Goal: Communication & Community: Answer question/provide support

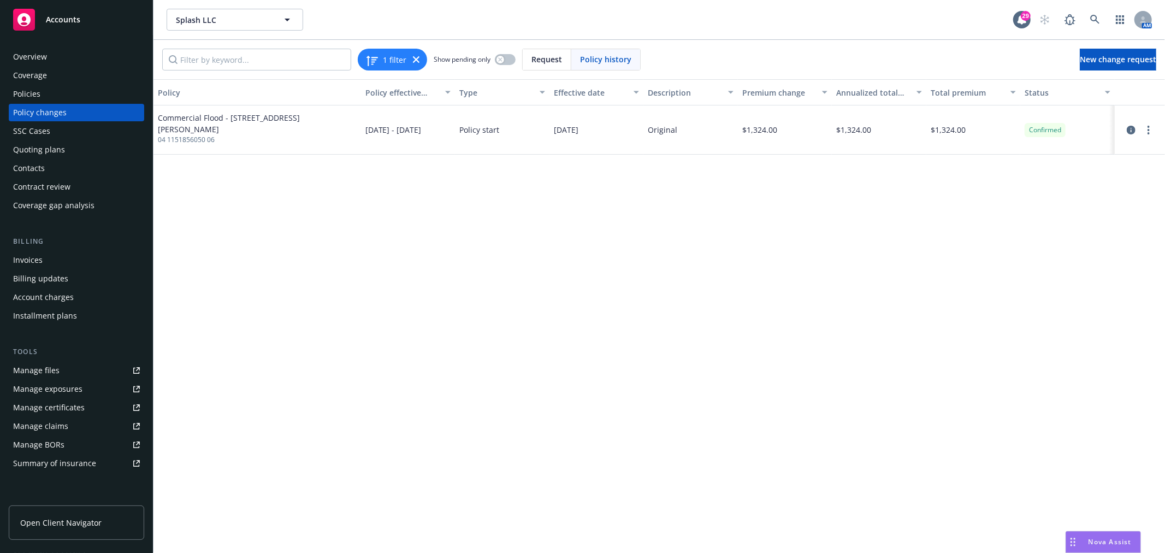
click at [1099, 538] on span "Nova Assist" at bounding box center [1110, 541] width 43 height 9
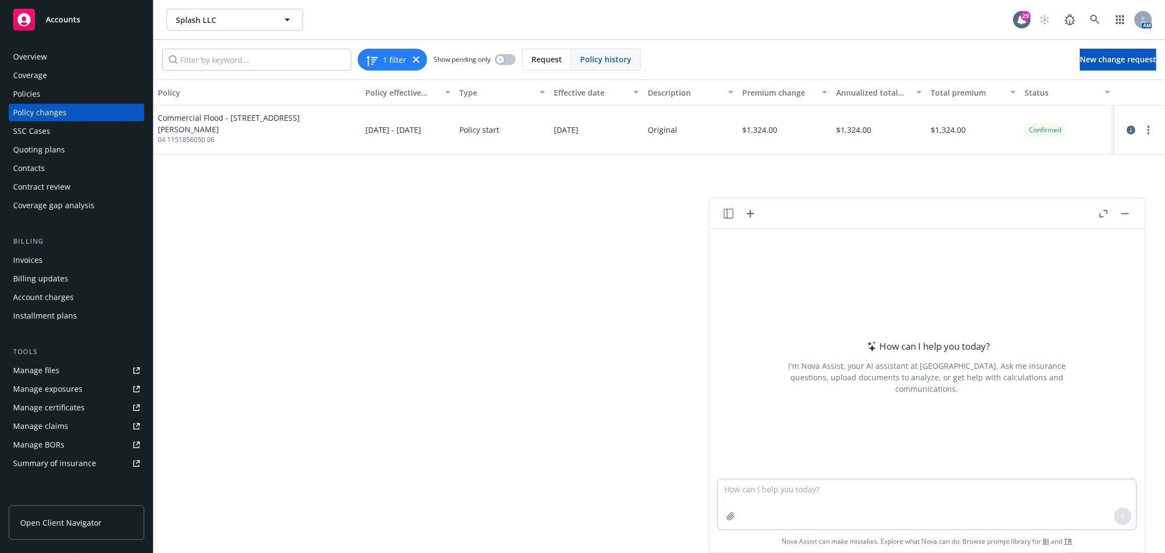
click at [833, 494] on textarea at bounding box center [927, 504] width 418 height 50
type textarea "email follow up to a client for cert holder clarification"
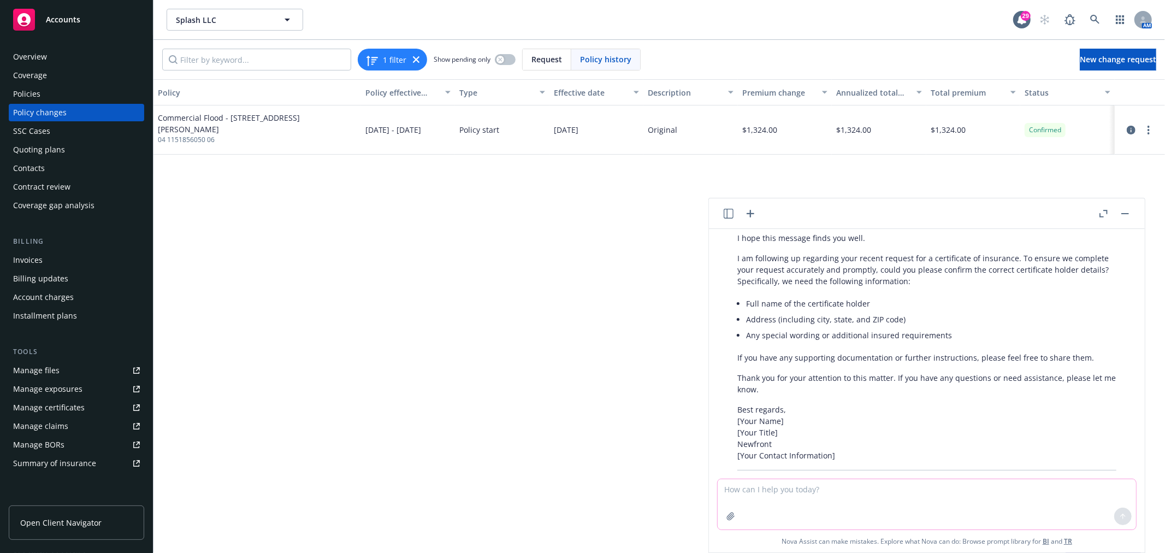
scroll to position [57, 0]
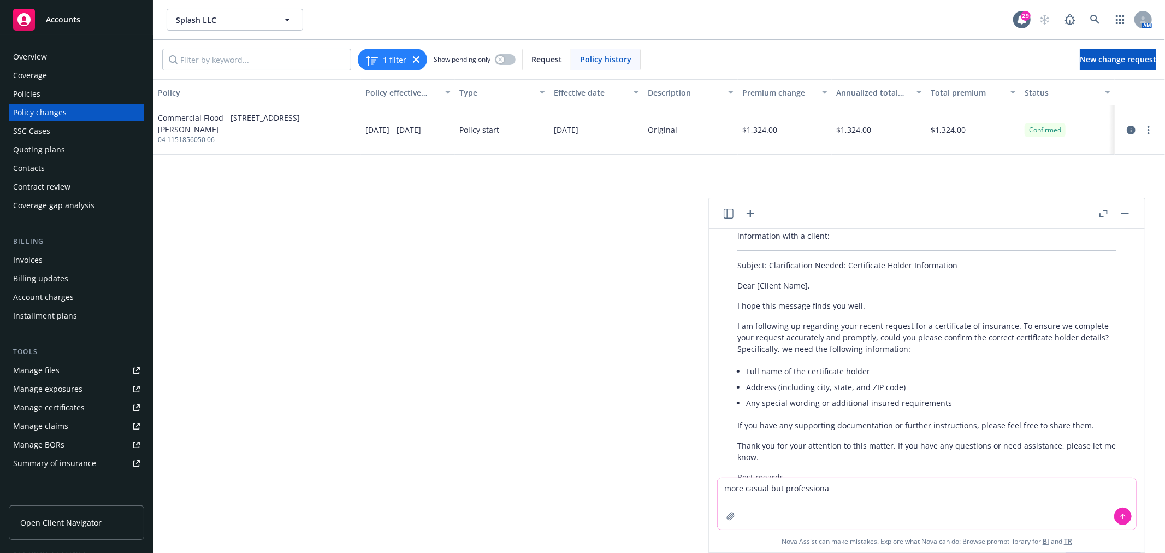
type textarea "more casual but professional"
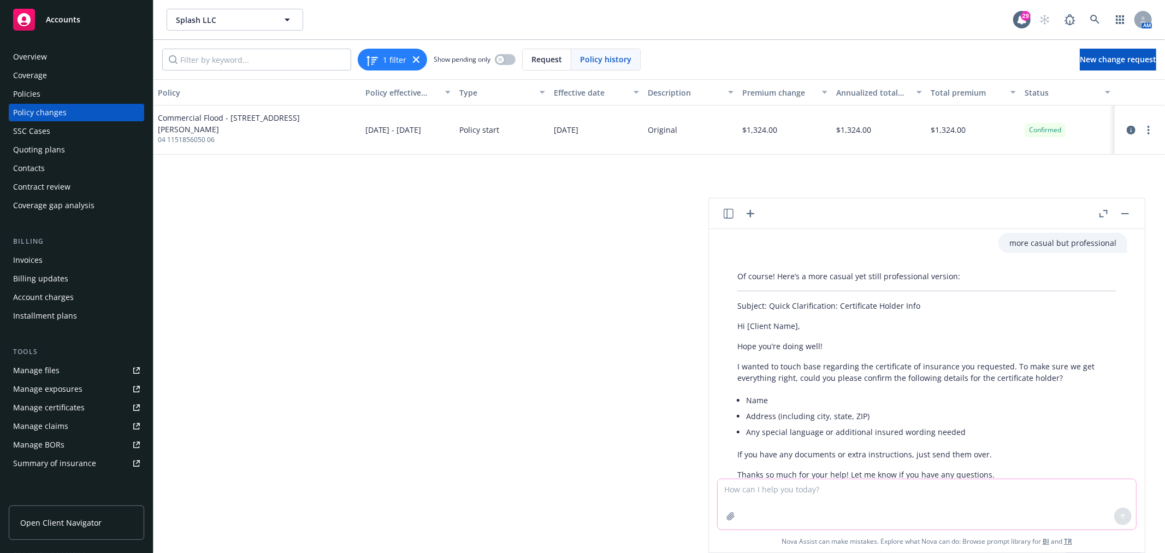
scroll to position [394, 0]
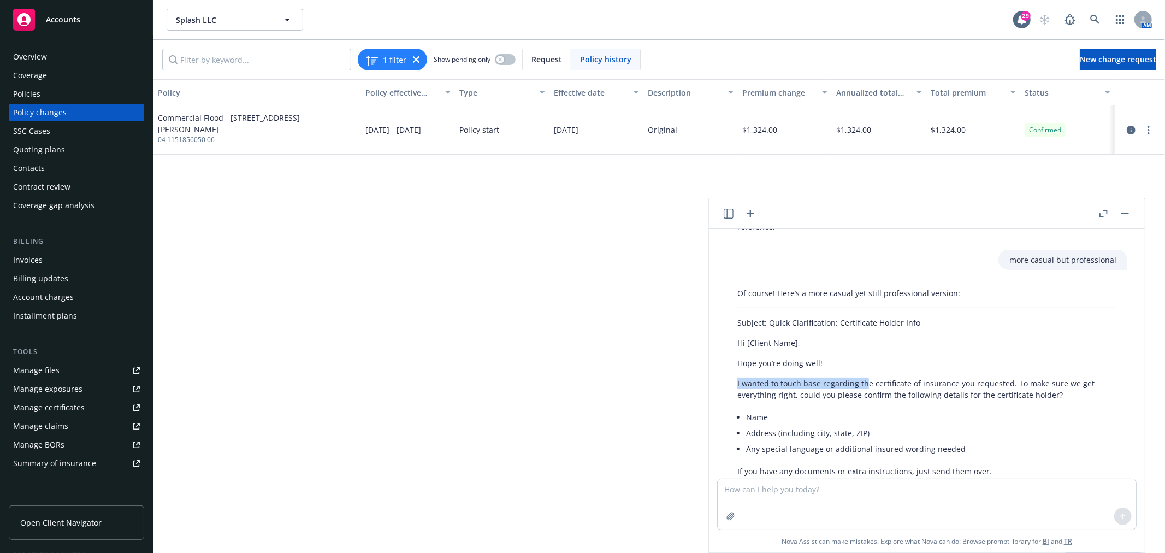
drag, startPoint x: 866, startPoint y: 381, endPoint x: 739, endPoint y: 387, distance: 127.4
click at [739, 387] on p "I wanted to touch base regarding the certificate of insurance you requested. To…" at bounding box center [927, 388] width 379 height 23
copy p "I wanted to touch base regarding th"
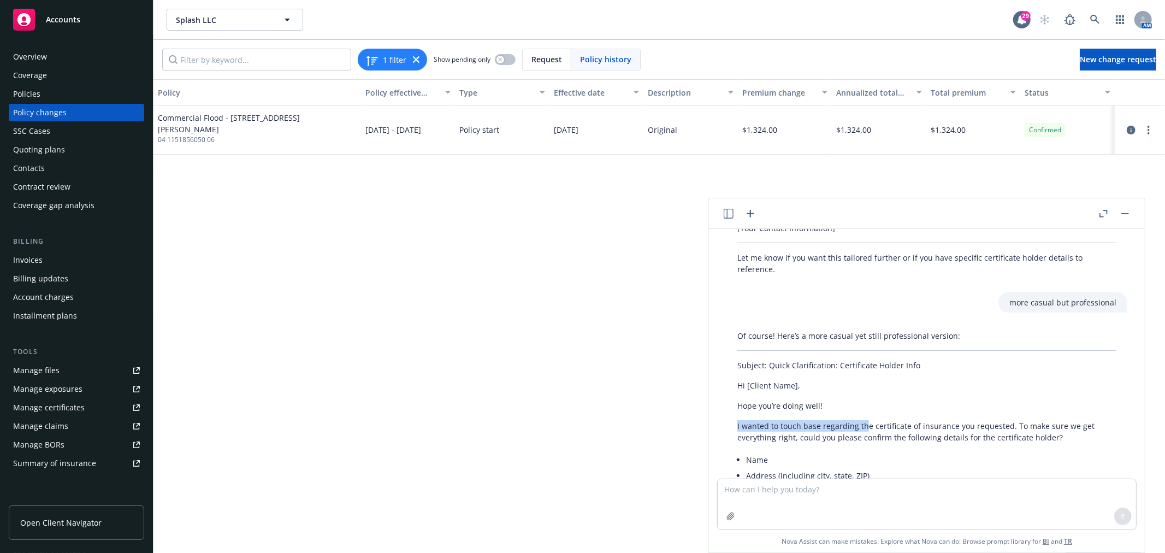
scroll to position [334, 0]
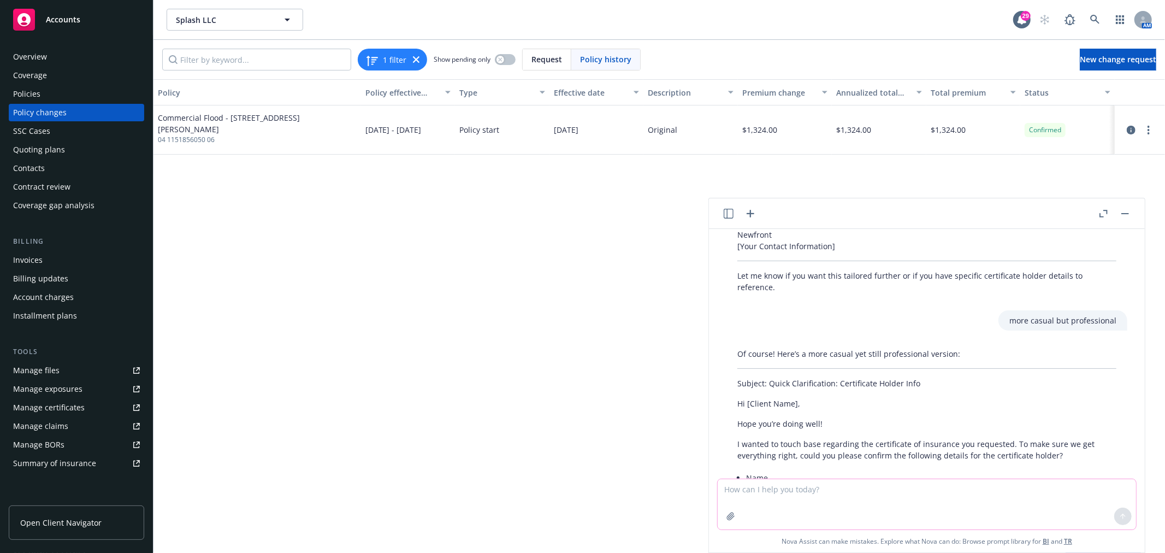
click at [923, 497] on textarea at bounding box center [927, 504] width 418 height 50
paste textarea "I wanted to touch base regarding the 3 certificate holders below. Please let me…"
type textarea "what about this ? I wanted to touch base regarding the 3 certificate holders be…"
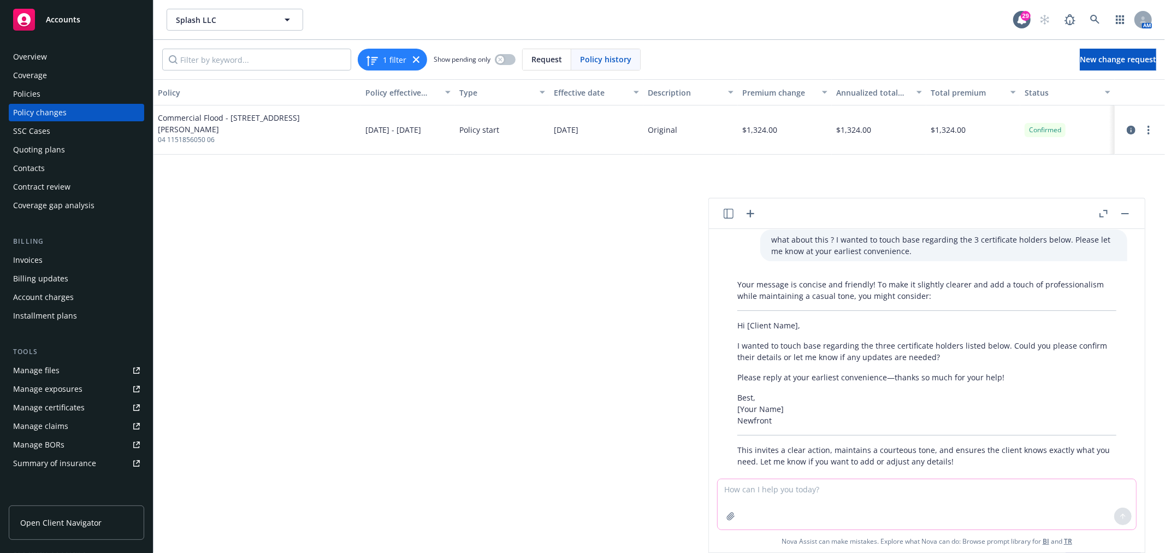
scroll to position [771, 0]
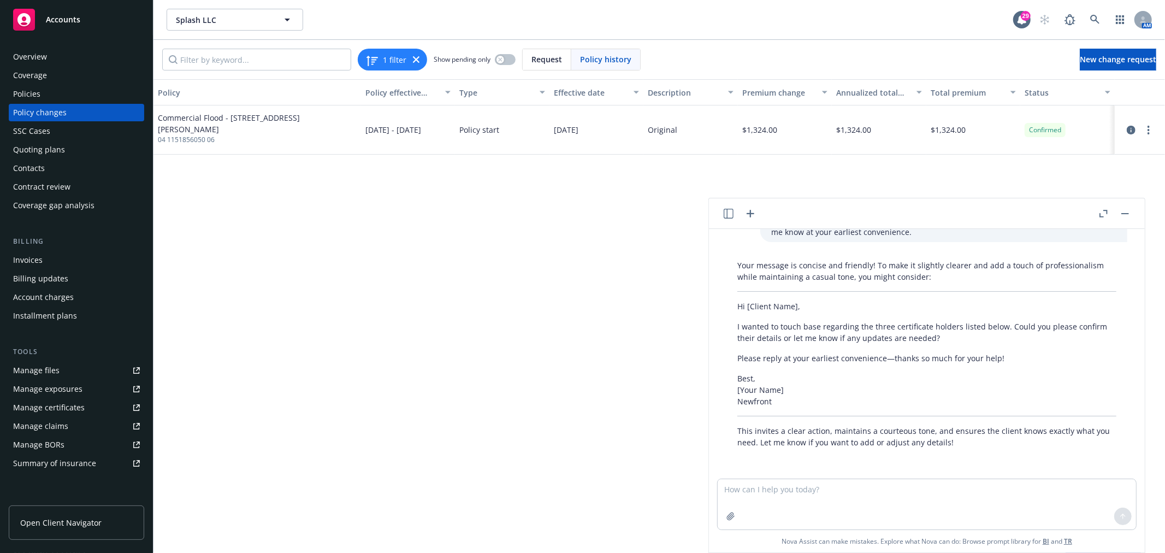
click at [892, 343] on div "Your message is concise and friendly! To make it slightly clearer and add a tou…" at bounding box center [927, 353] width 401 height 197
drag, startPoint x: 984, startPoint y: 364, endPoint x: 990, endPoint y: 361, distance: 7.3
click at [984, 364] on div "Your message is concise and friendly! To make it slightly clearer and add a tou…" at bounding box center [927, 353] width 401 height 197
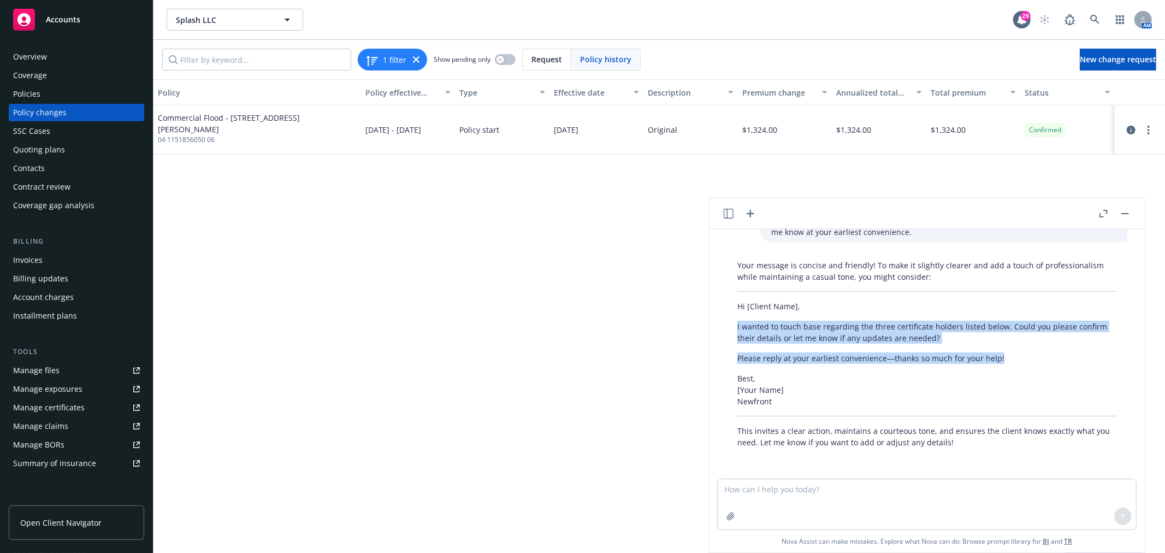
drag, startPoint x: 1002, startPoint y: 355, endPoint x: 718, endPoint y: 328, distance: 285.4
click at [718, 328] on div "Your message is concise and friendly! To make it slightly clearer and add a tou…" at bounding box center [927, 353] width 418 height 197
copy div "I wanted to touch base regarding the three certificate holders listed below. Co…"
click at [837, 355] on p "Please reply at your earliest convenience—thanks so much for your help!" at bounding box center [927, 357] width 379 height 11
drag, startPoint x: 906, startPoint y: 359, endPoint x: 922, endPoint y: 357, distance: 16.0
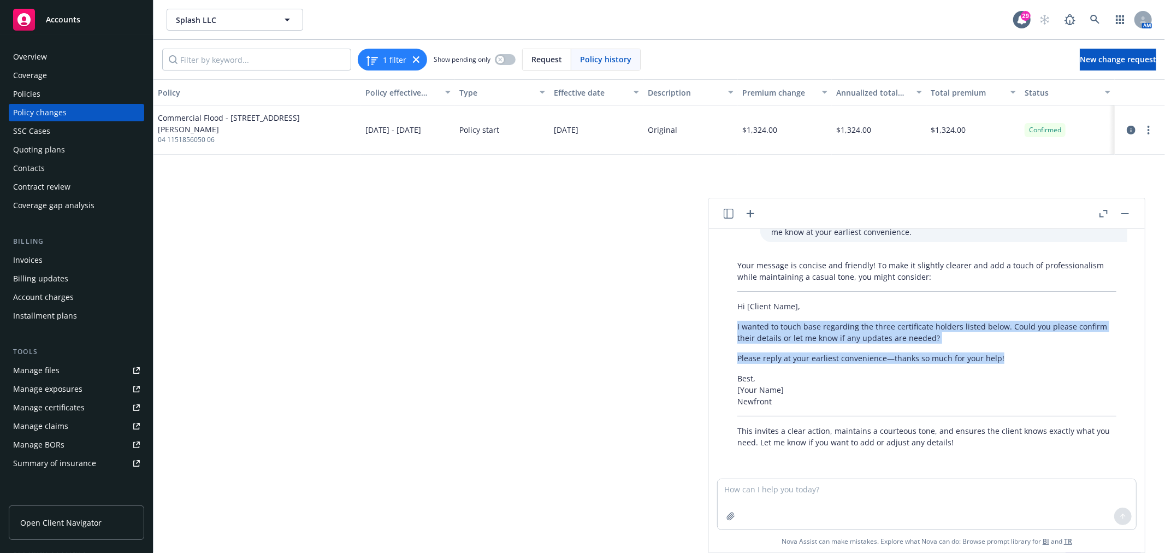
click at [907, 359] on p "Please reply at your earliest convenience—thanks so much for your help!" at bounding box center [927, 357] width 379 height 11
click at [913, 348] on div "Your message is concise and friendly! To make it slightly clearer and add a tou…" at bounding box center [927, 353] width 401 height 197
click at [1013, 350] on div "Your message is concise and friendly! To make it slightly clearer and add a tou…" at bounding box center [927, 353] width 401 height 197
click at [1004, 357] on p "Please reply at your earliest convenience—thanks so much for your help!" at bounding box center [927, 357] width 379 height 11
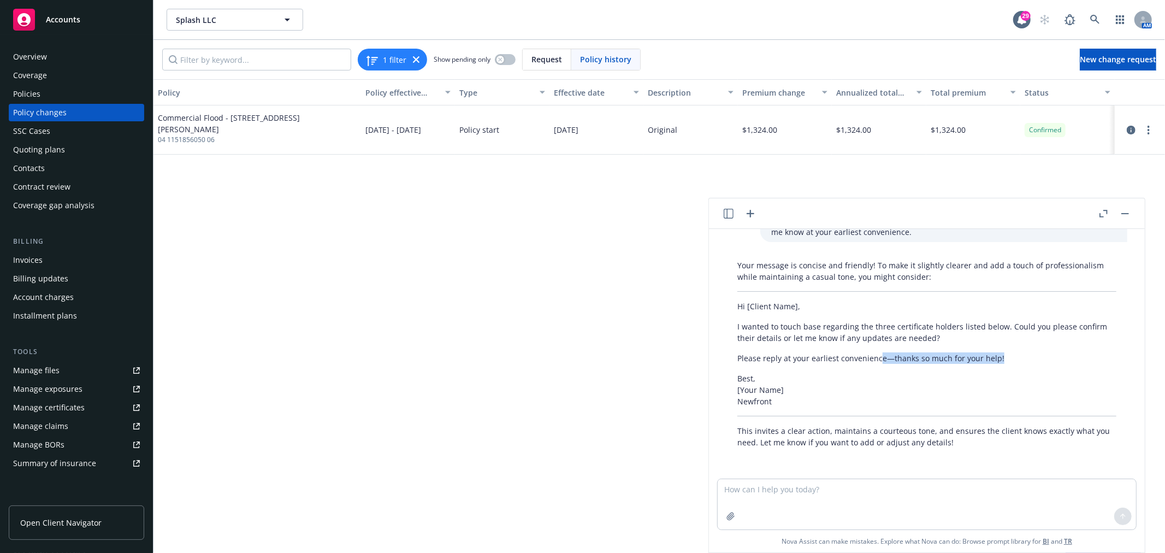
drag, startPoint x: 1001, startPoint y: 358, endPoint x: 878, endPoint y: 361, distance: 122.4
click at [878, 361] on p "Please reply at your earliest convenience—thanks so much for your help!" at bounding box center [927, 357] width 379 height 11
copy p "e—thanks so much for your help!"
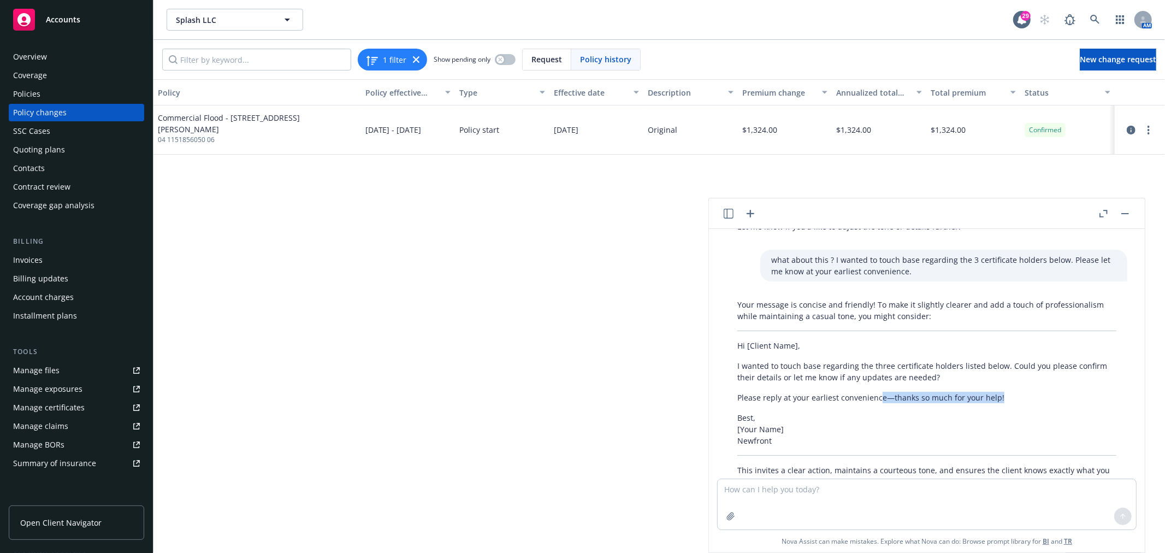
scroll to position [711, 0]
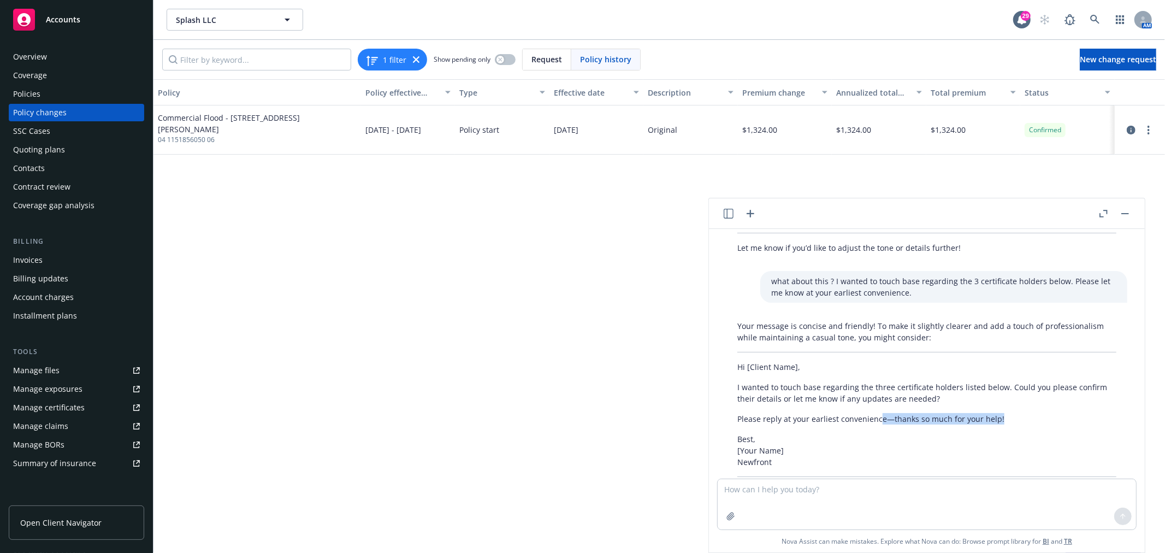
click at [752, 215] on icon "button" at bounding box center [750, 213] width 13 height 13
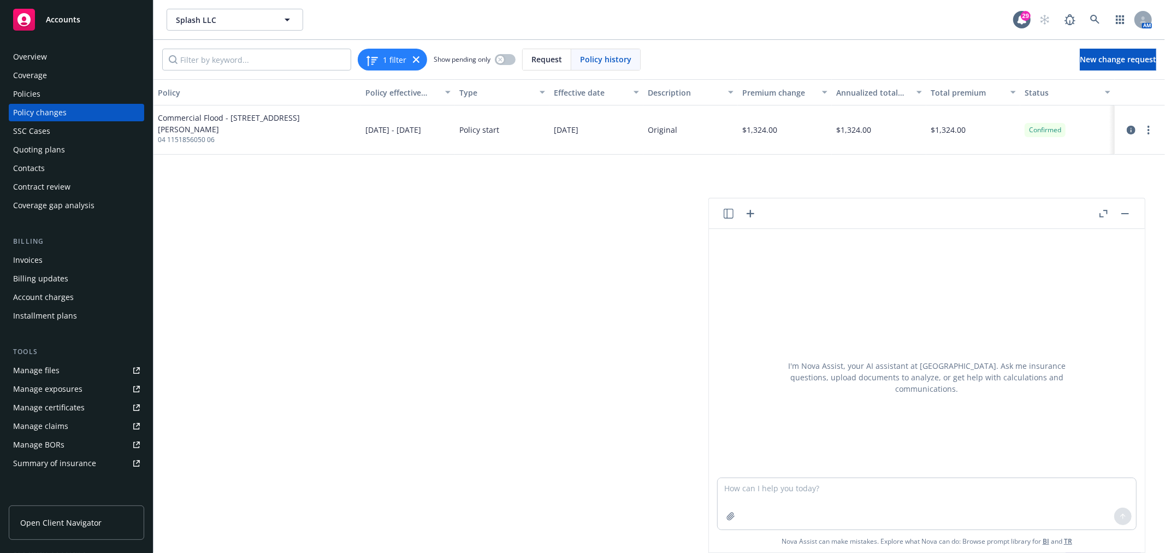
click at [758, 492] on textarea at bounding box center [927, 503] width 418 height 51
type textarea "repl"
